Goal: Find specific page/section: Find specific page/section

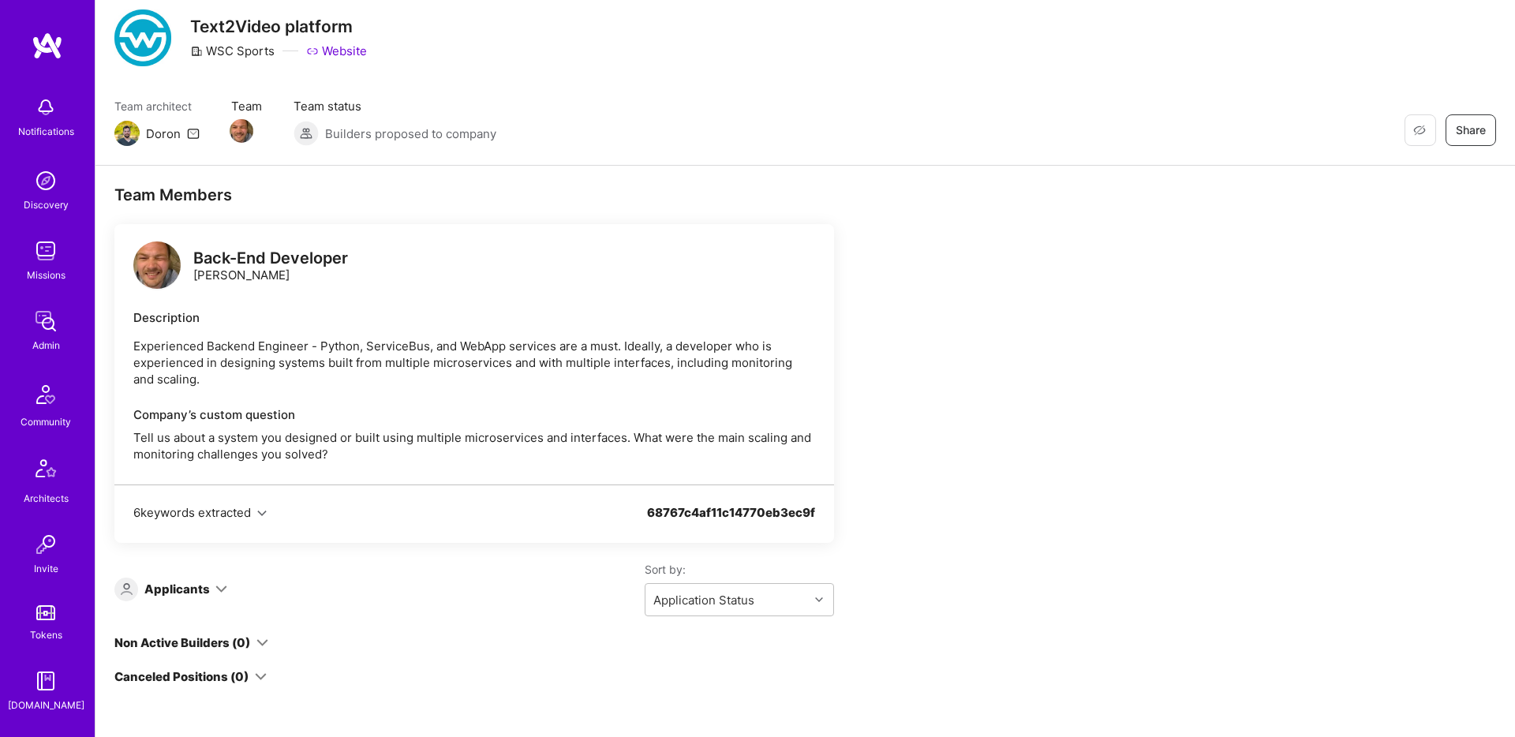
scroll to position [121, 0]
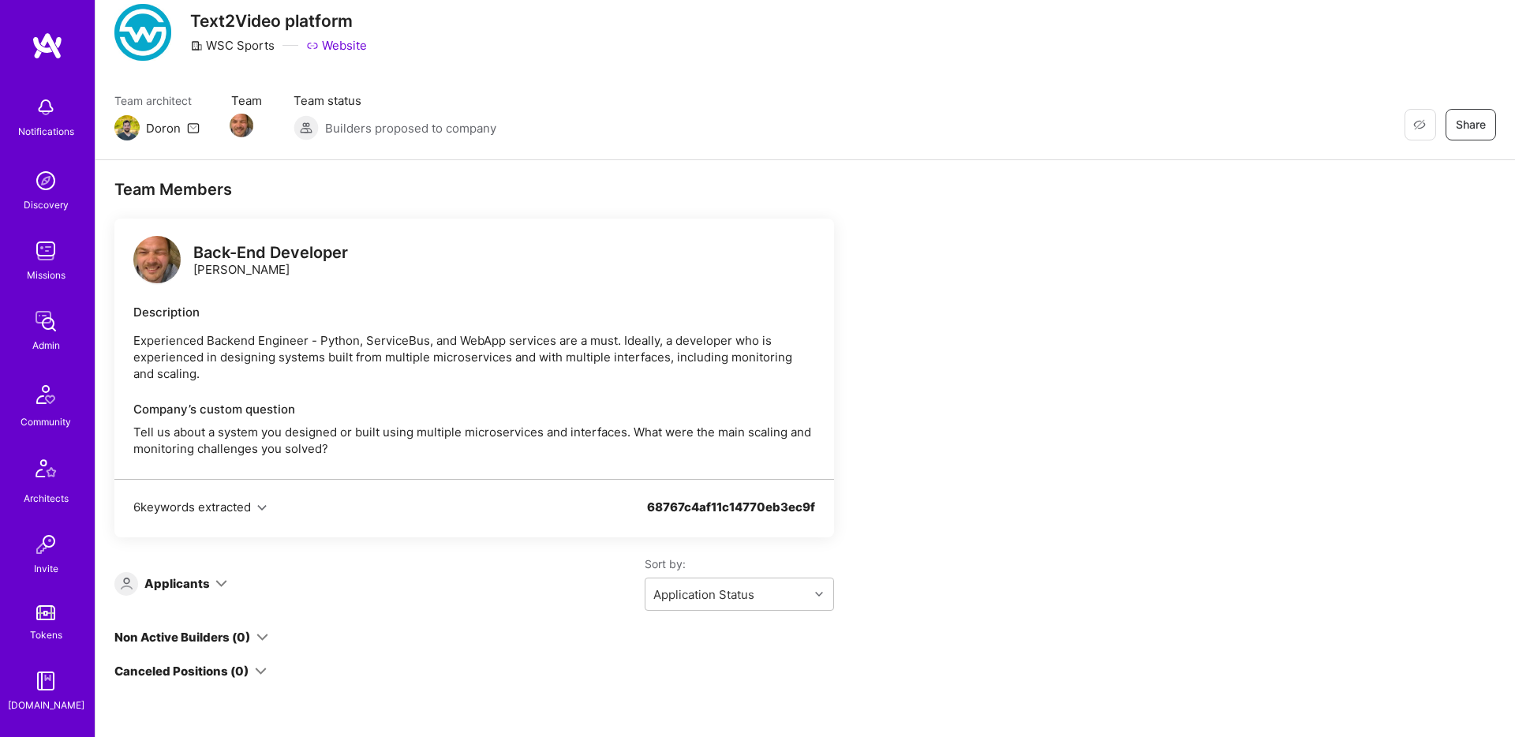
drag, startPoint x: 150, startPoint y: 357, endPoint x: 255, endPoint y: 371, distance: 105.9
click at [301, 368] on p "Experienced Backend Engineer - Python, ServiceBus, and WebApp services are a mu…" at bounding box center [474, 357] width 682 height 50
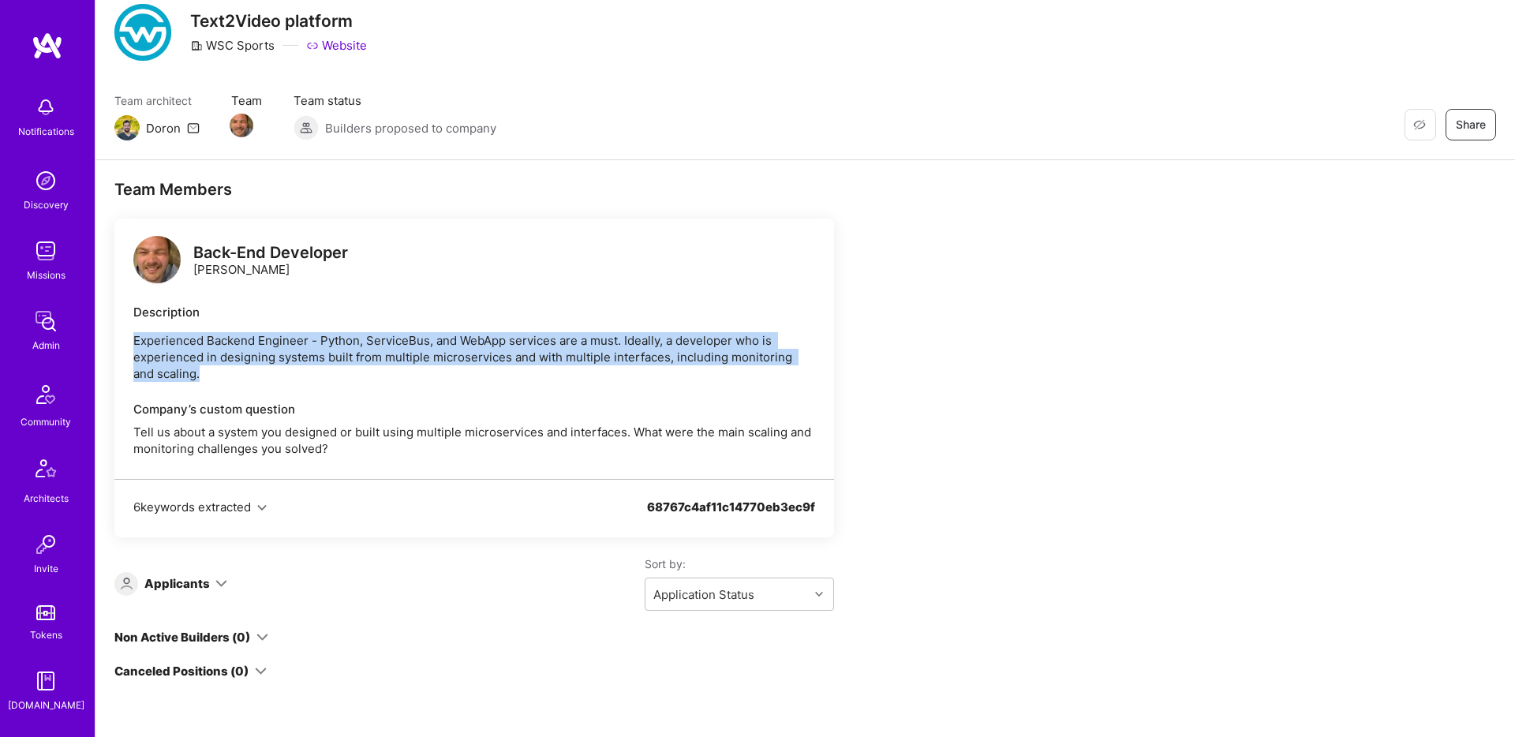
drag, startPoint x: 230, startPoint y: 372, endPoint x: 136, endPoint y: 344, distance: 97.1
click at [136, 344] on p "Experienced Backend Engineer - Python, ServiceBus, and WebApp services are a mu…" at bounding box center [474, 357] width 682 height 50
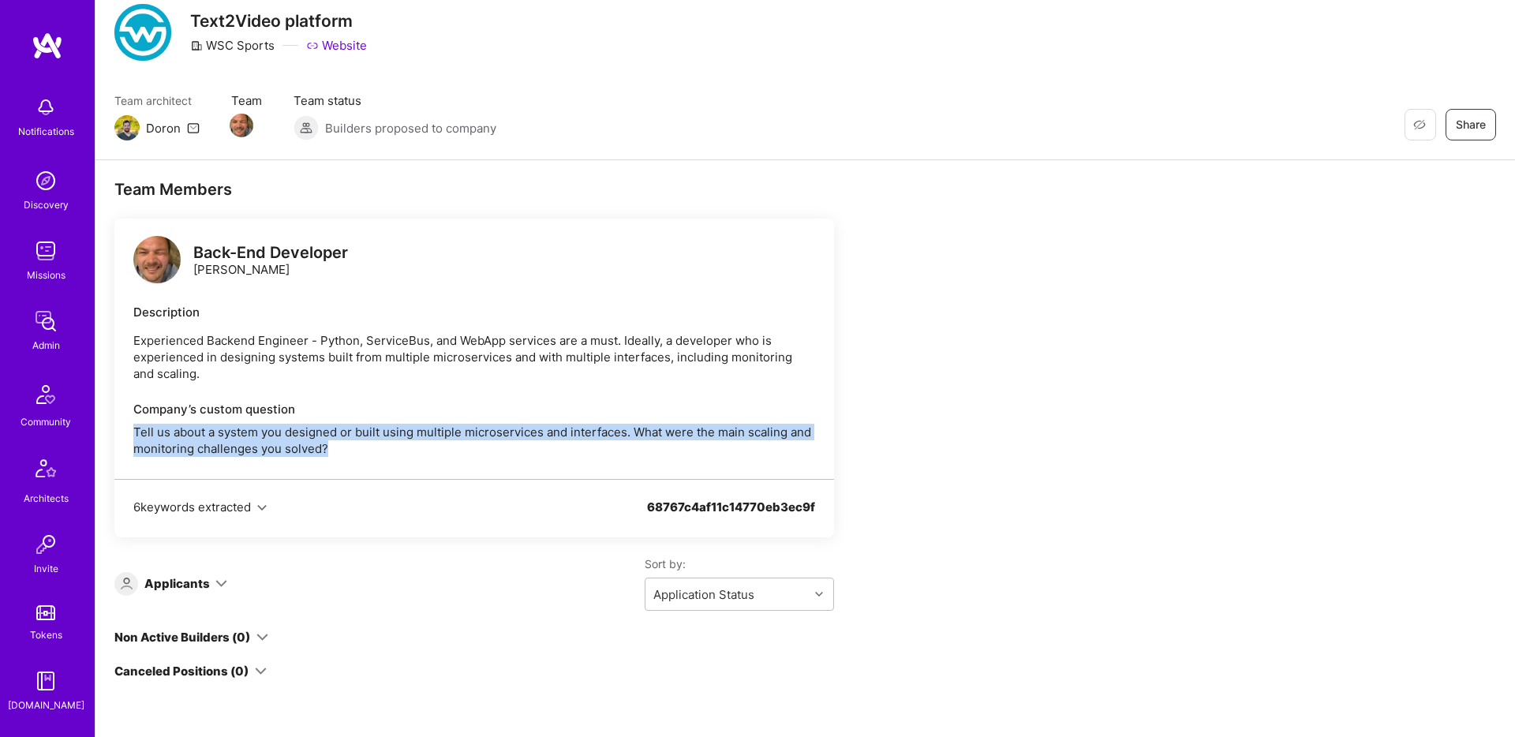
drag, startPoint x: 362, startPoint y: 452, endPoint x: 131, endPoint y: 432, distance: 232.0
click at [131, 432] on div "Back-End Developer Michael Borisov Description Experienced Backend Engineer - P…" at bounding box center [473, 349] width 719 height 260
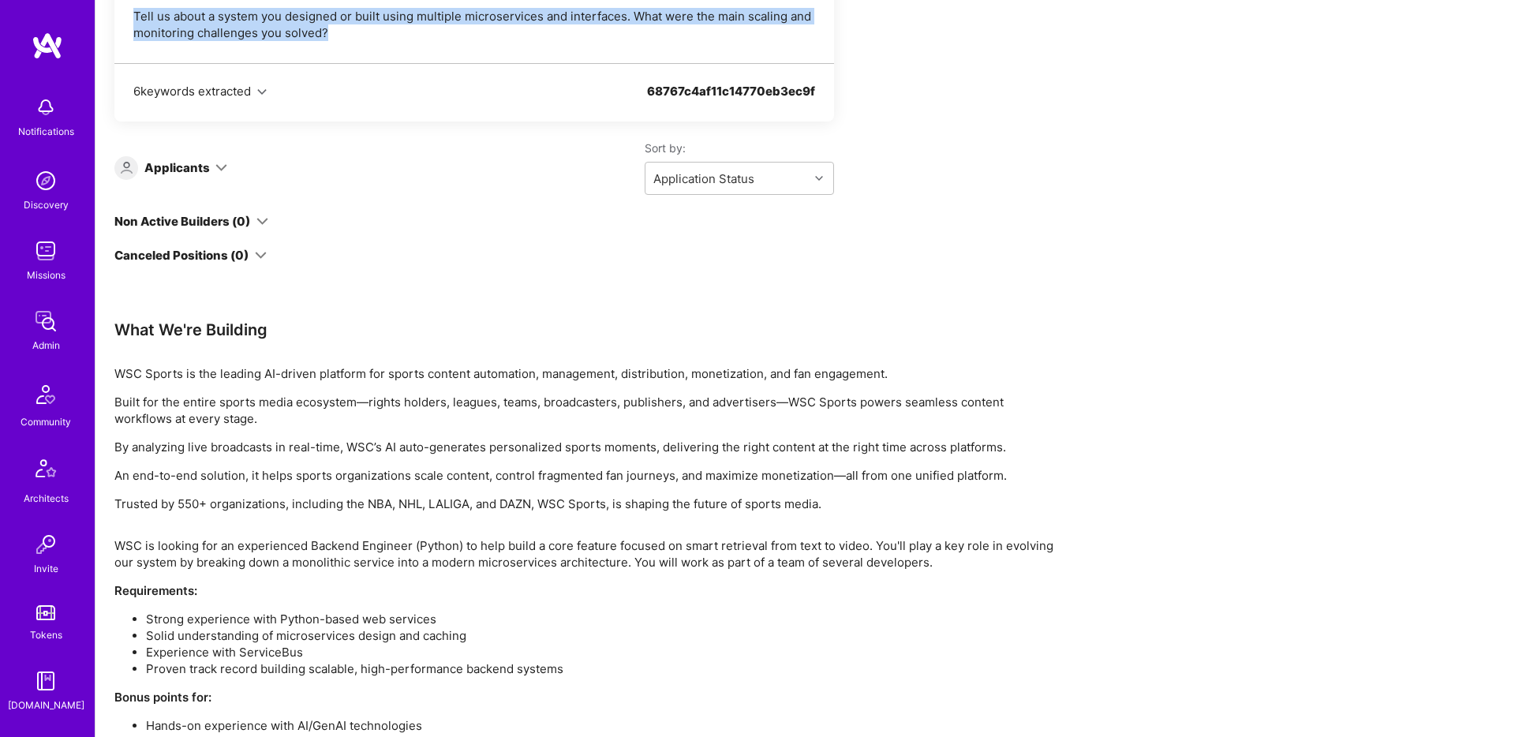
scroll to position [541, 0]
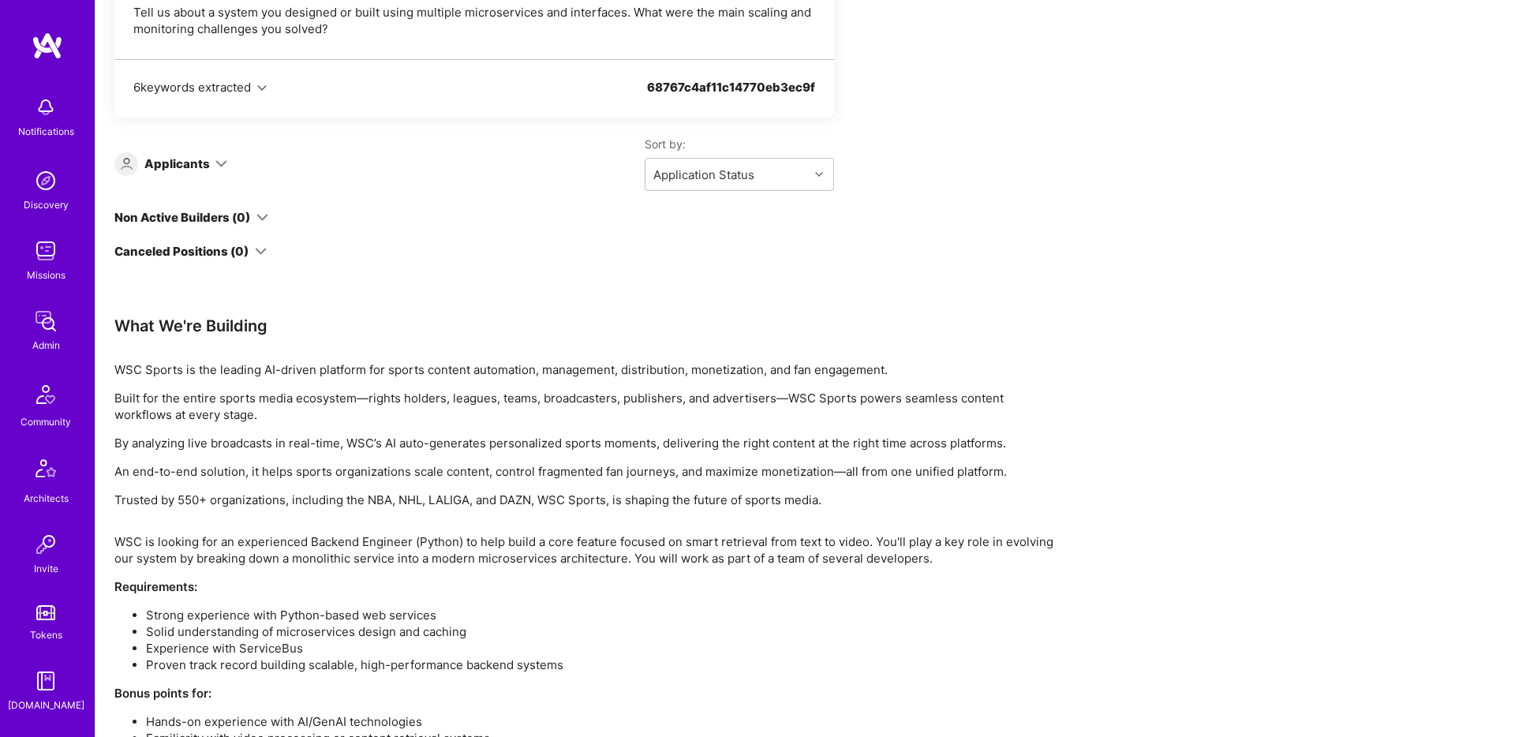
click at [449, 286] on div "Team Members Back-End Developer Michael Borisov Description Experienced Backend…" at bounding box center [473, 37] width 719 height 556
